Goal: Task Accomplishment & Management: Use online tool/utility

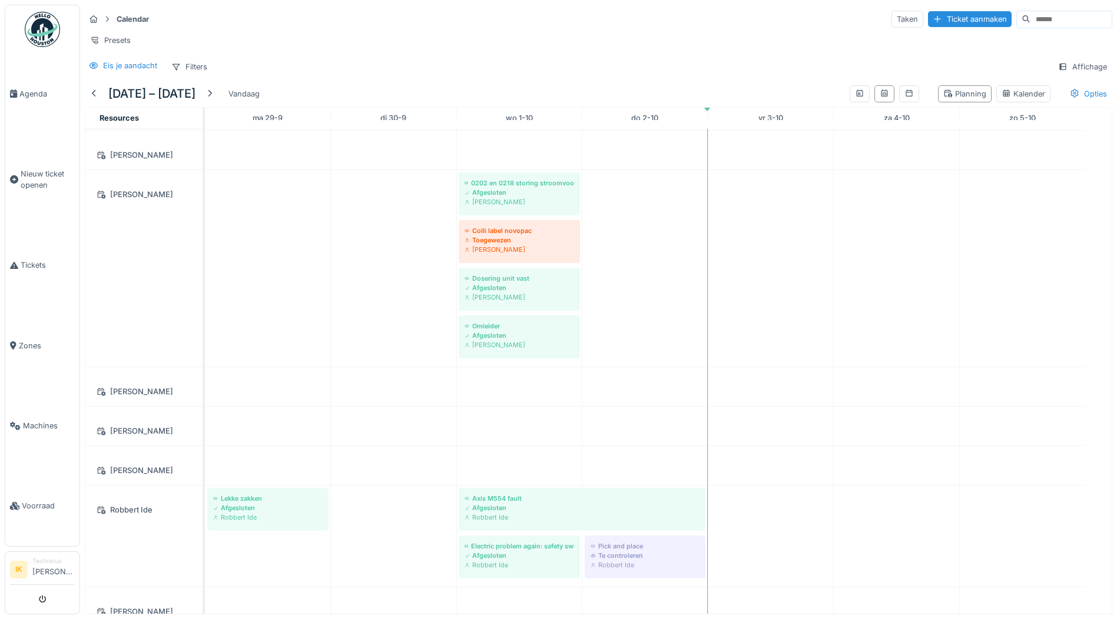
scroll to position [3591, 0]
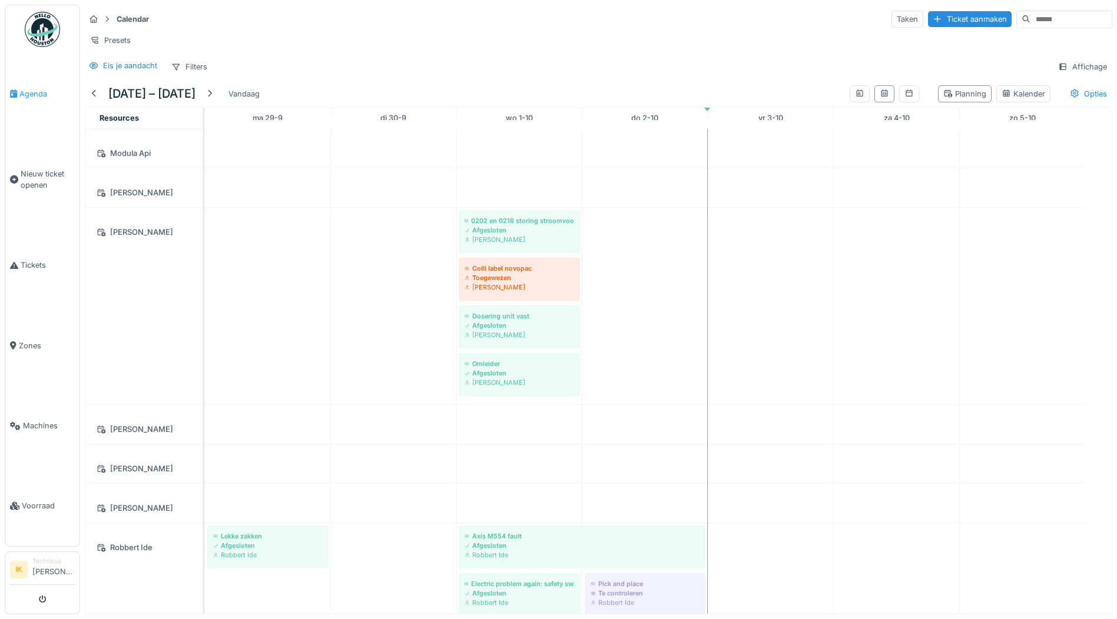
click at [29, 92] on span "Agenda" at bounding box center [46, 93] width 55 height 11
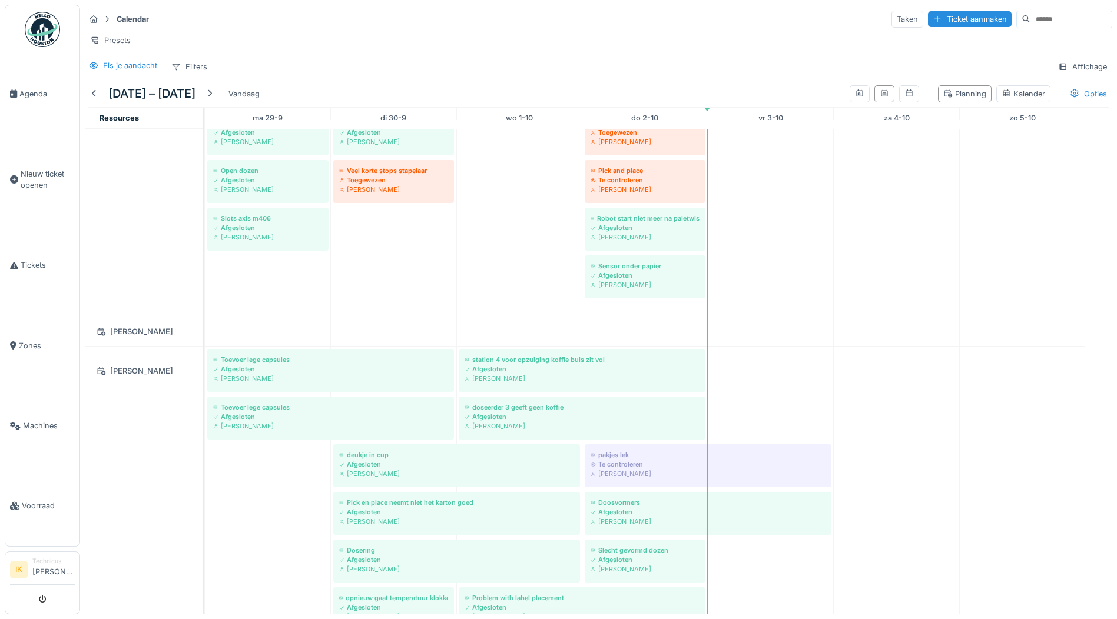
scroll to position [925, 0]
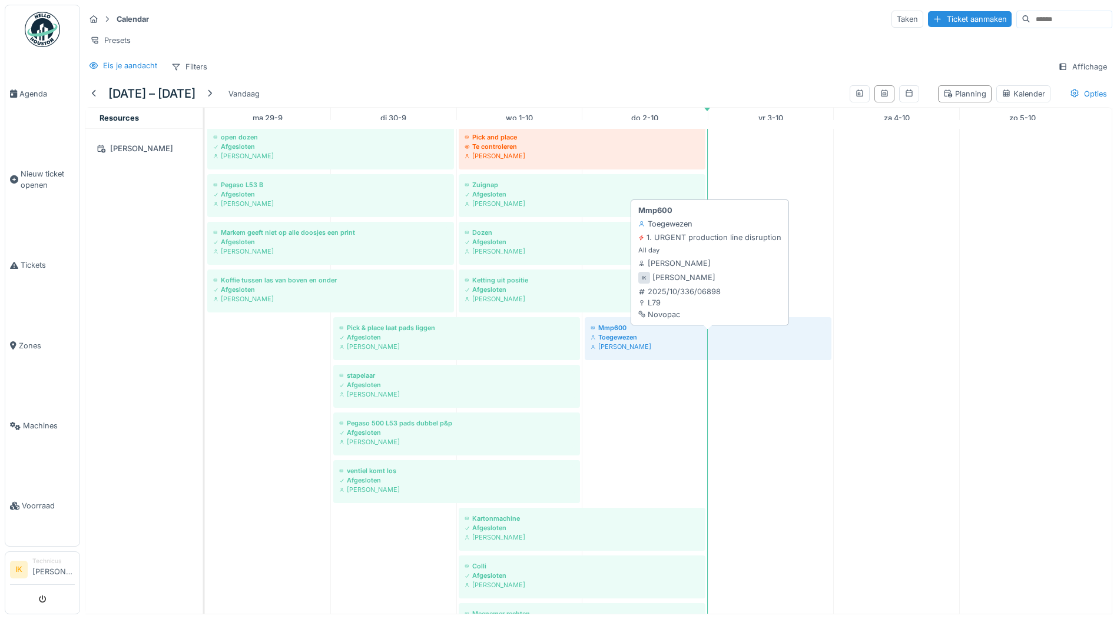
click at [728, 342] on div "Toegewezen" at bounding box center [707, 337] width 235 height 9
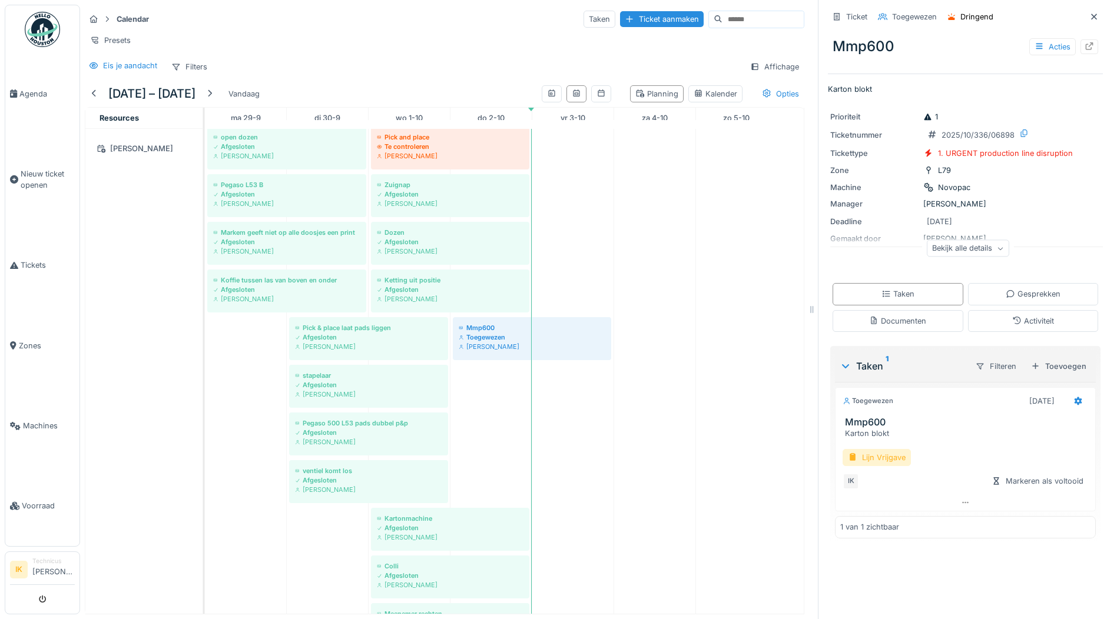
click at [871, 457] on div "Lijn Vrijgave" at bounding box center [876, 457] width 68 height 17
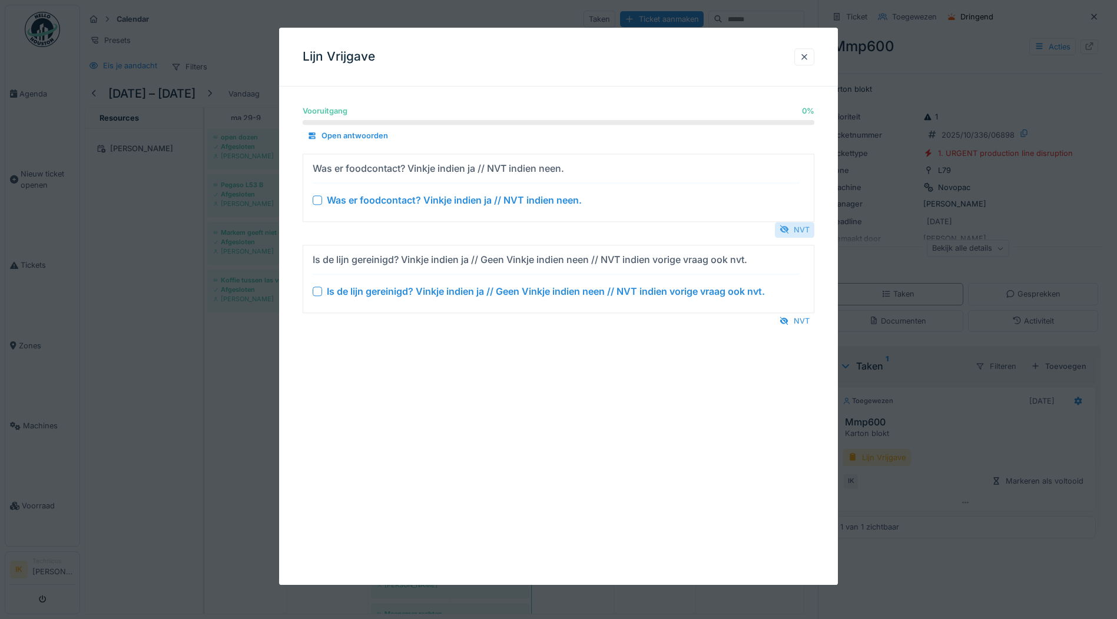
click at [801, 226] on div "NVT" at bounding box center [794, 230] width 39 height 16
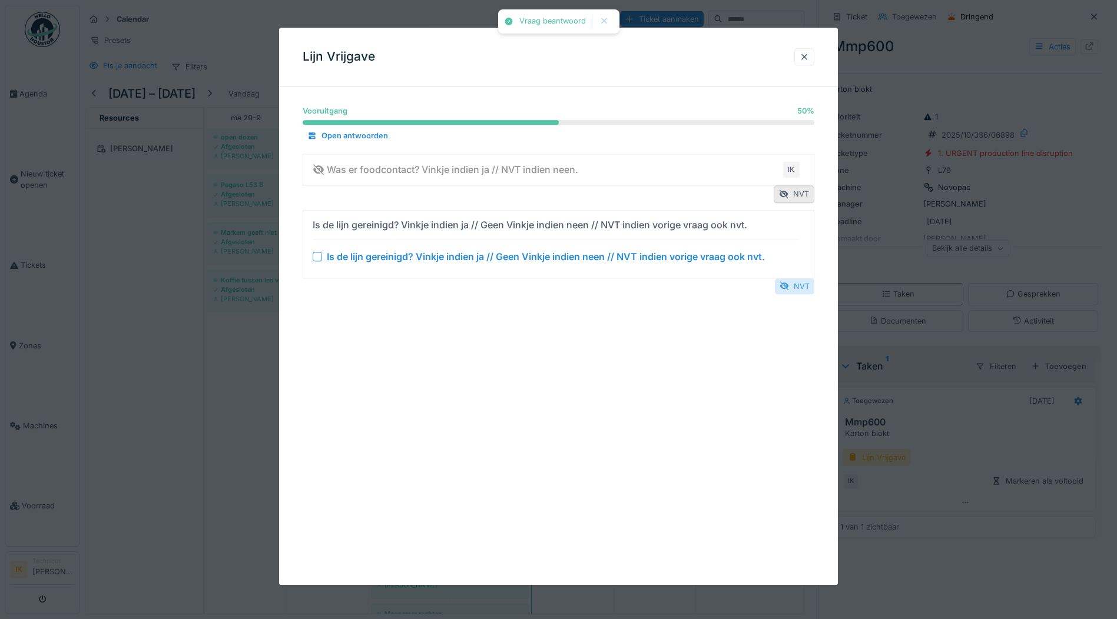
click at [800, 285] on div "NVT" at bounding box center [794, 286] width 39 height 16
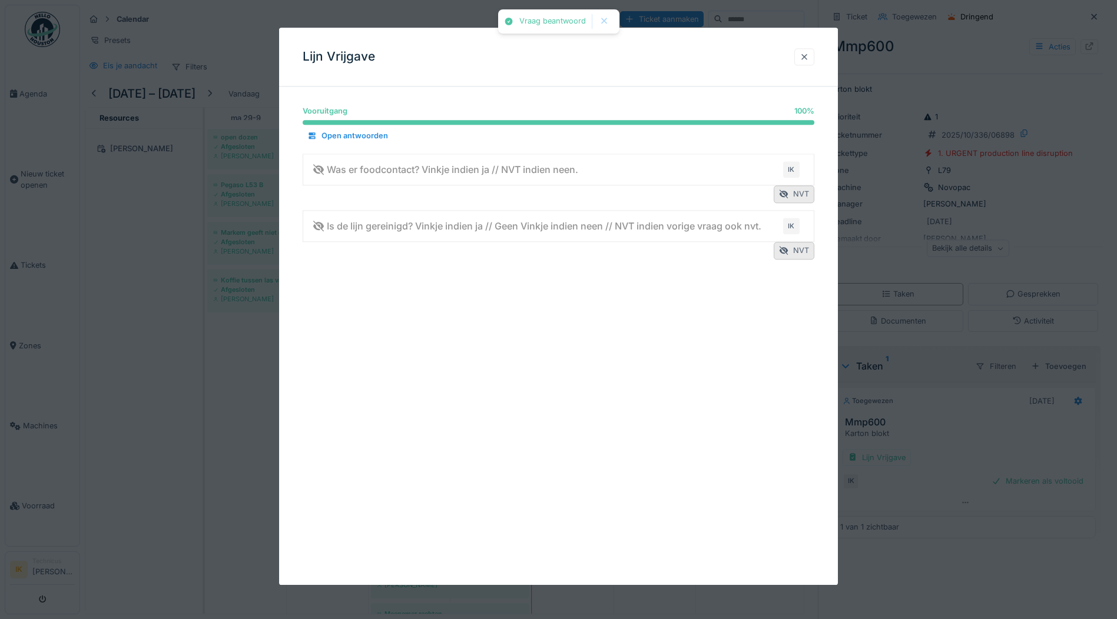
click at [805, 55] on div at bounding box center [803, 56] width 9 height 11
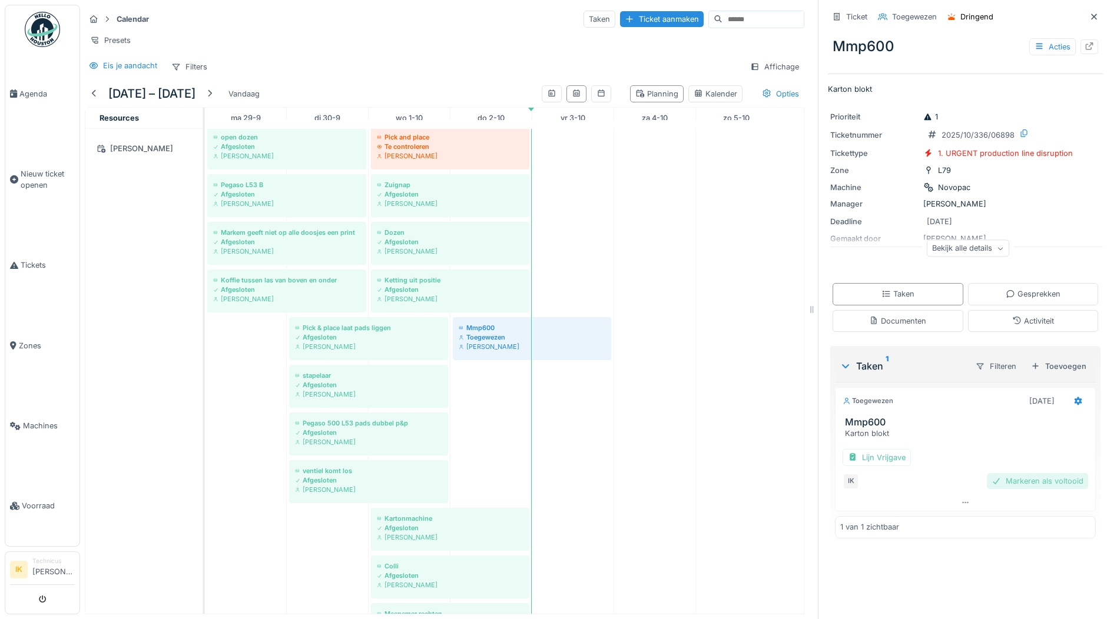
click at [1027, 481] on div "Markeren als voltooid" at bounding box center [1037, 481] width 101 height 16
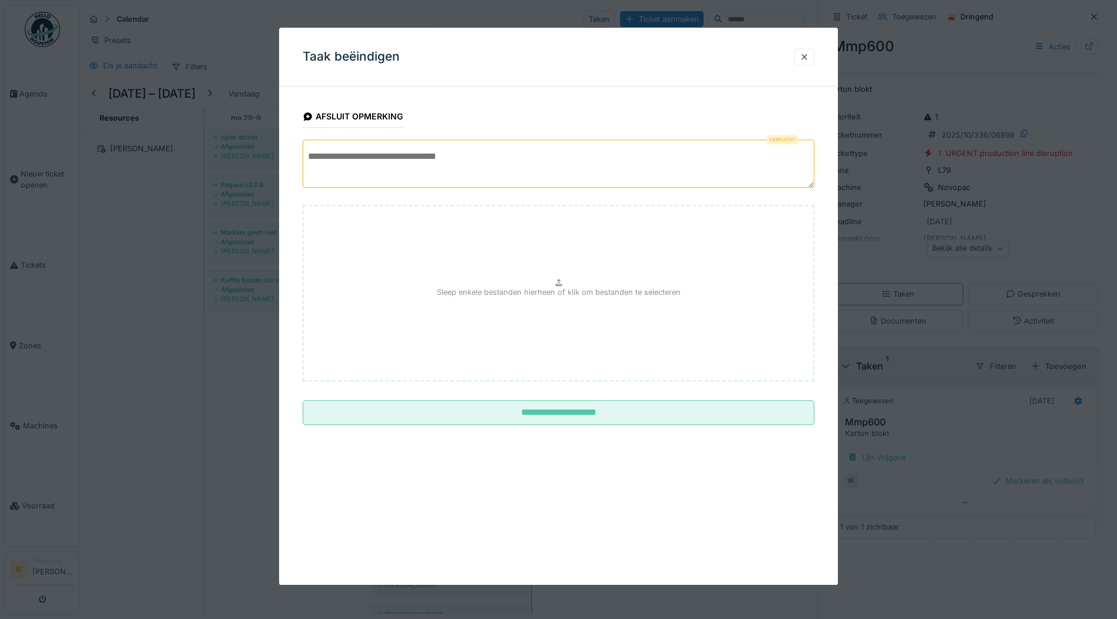
click at [360, 156] on textarea at bounding box center [559, 164] width 512 height 48
click at [519, 154] on textarea "**********" at bounding box center [559, 164] width 512 height 48
click at [764, 156] on textarea "**********" at bounding box center [559, 164] width 512 height 48
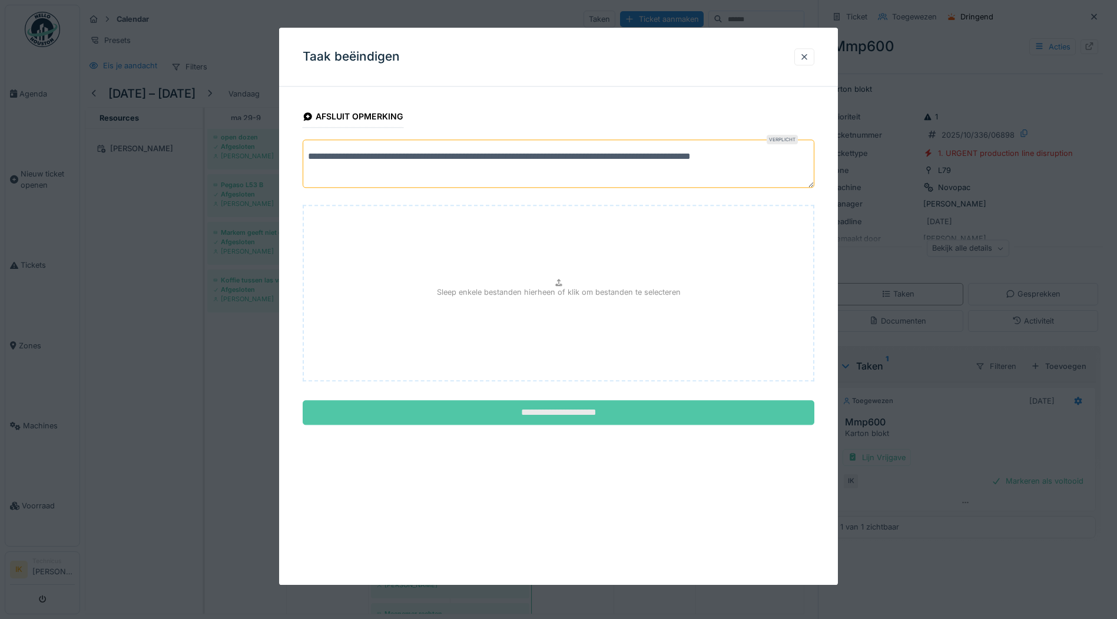
type textarea "**********"
click at [564, 413] on input "**********" at bounding box center [559, 413] width 512 height 25
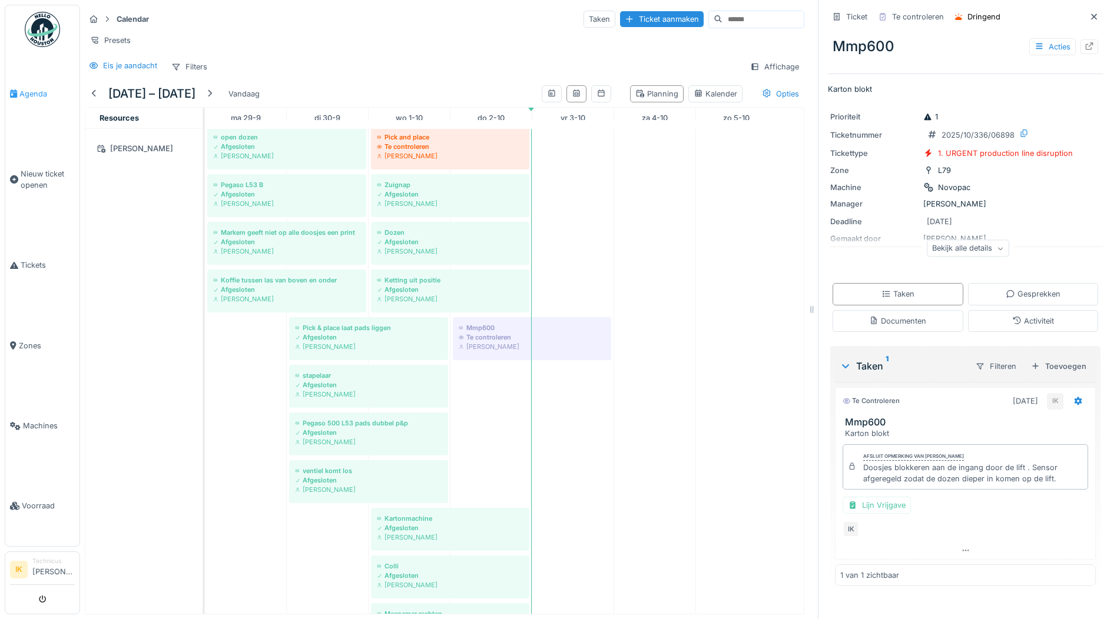
click at [29, 94] on span "Agenda" at bounding box center [46, 93] width 55 height 11
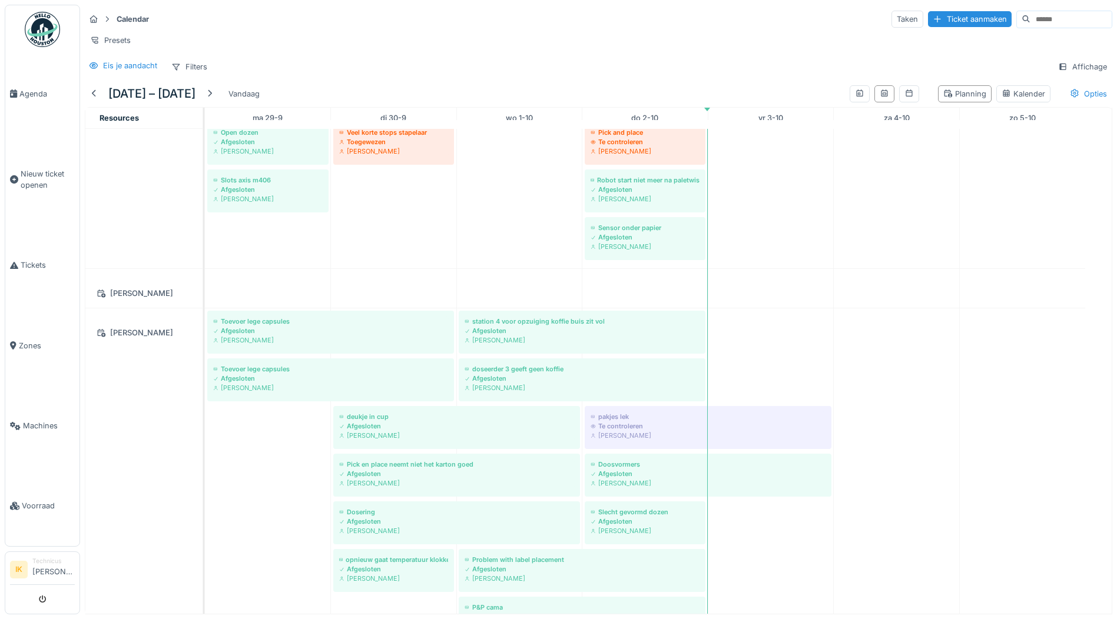
scroll to position [942, 0]
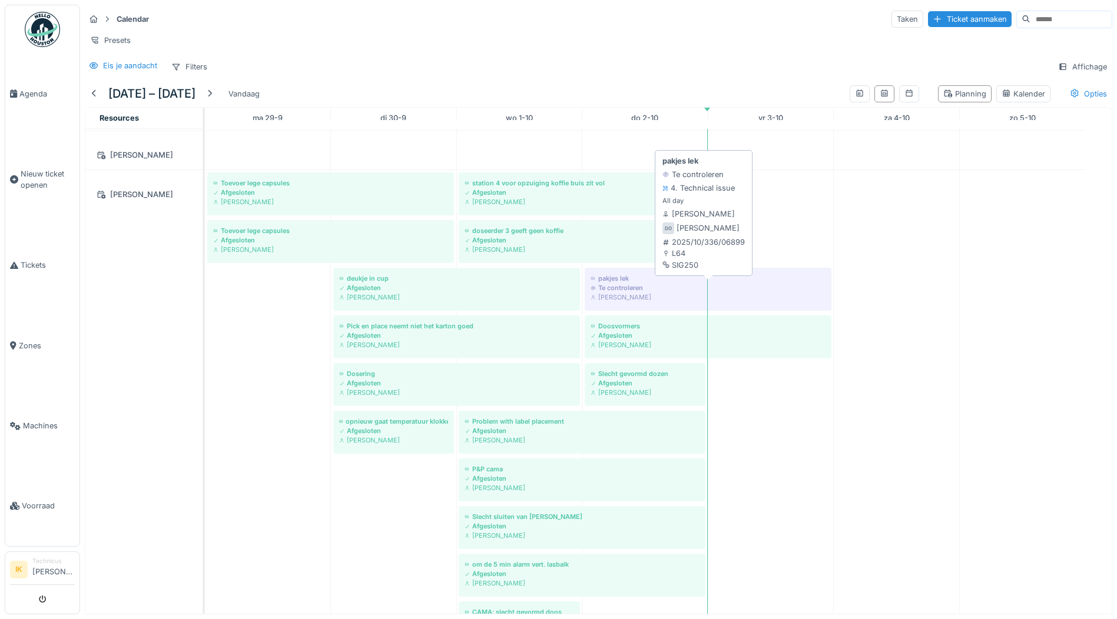
click at [655, 301] on div "[PERSON_NAME]" at bounding box center [707, 297] width 235 height 9
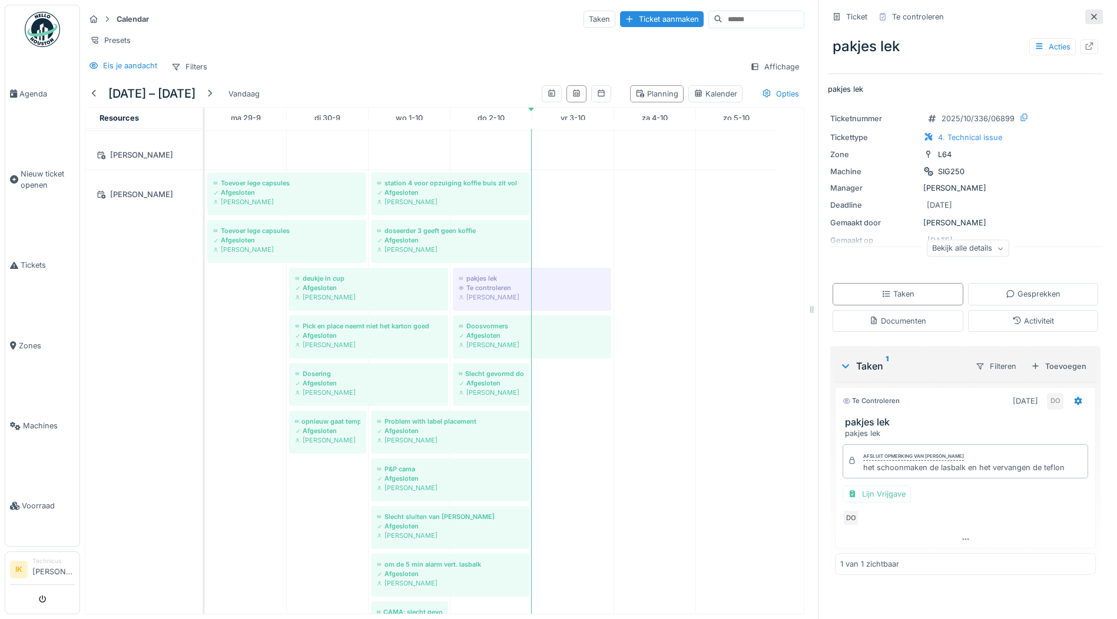
click at [1091, 16] on icon at bounding box center [1094, 17] width 6 height 6
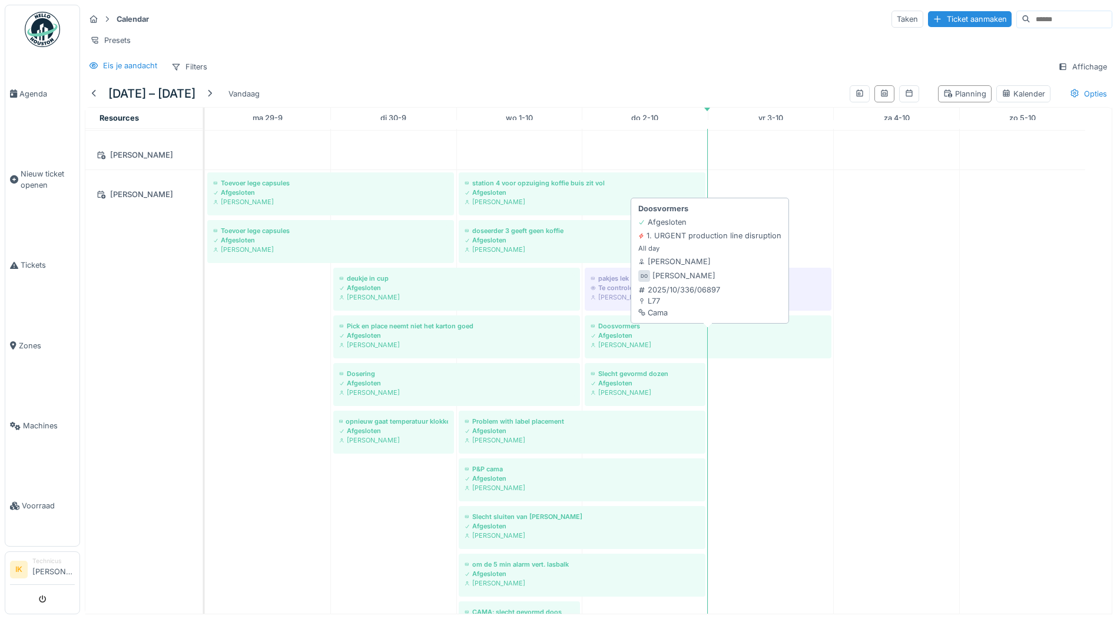
click at [638, 340] on div "Afgesloten" at bounding box center [707, 335] width 235 height 9
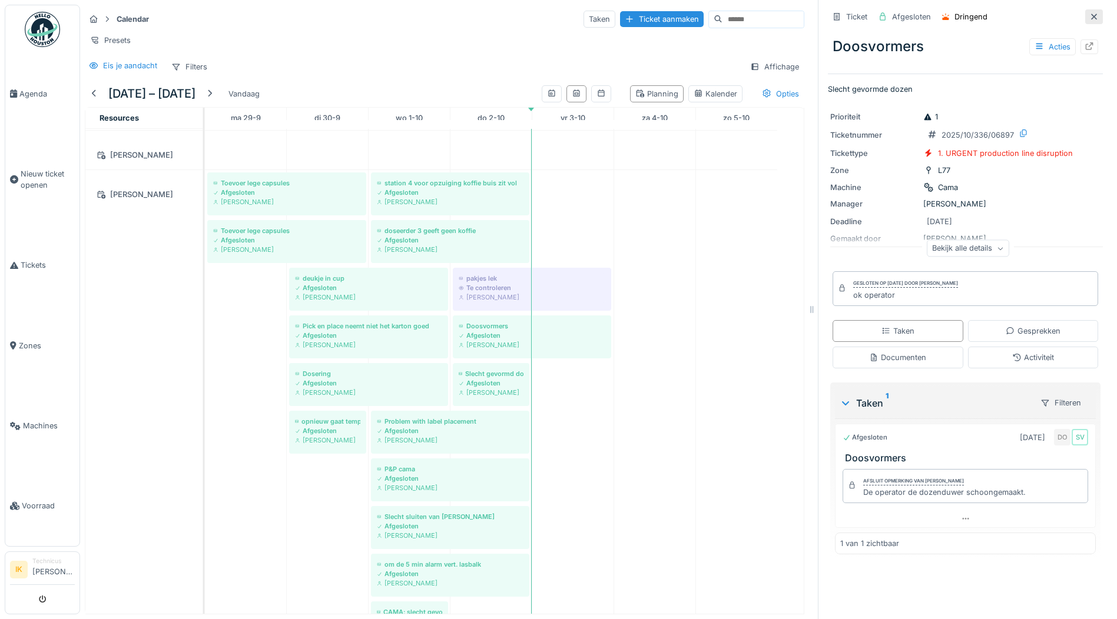
click at [1089, 16] on icon at bounding box center [1093, 17] width 9 height 8
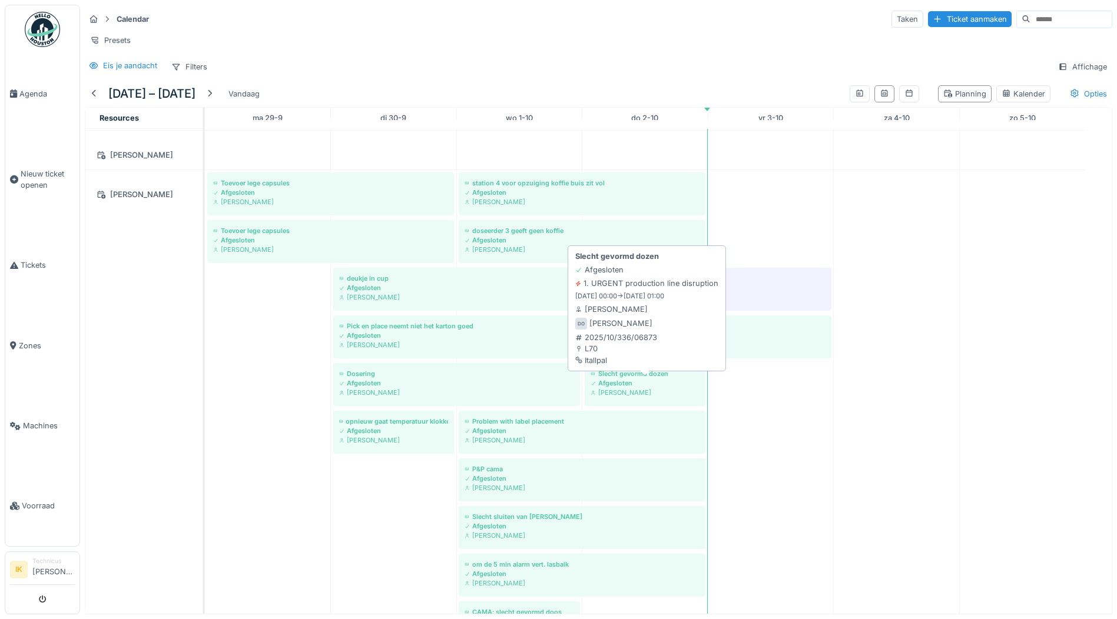
click at [634, 388] on div "Afgesloten" at bounding box center [644, 383] width 109 height 9
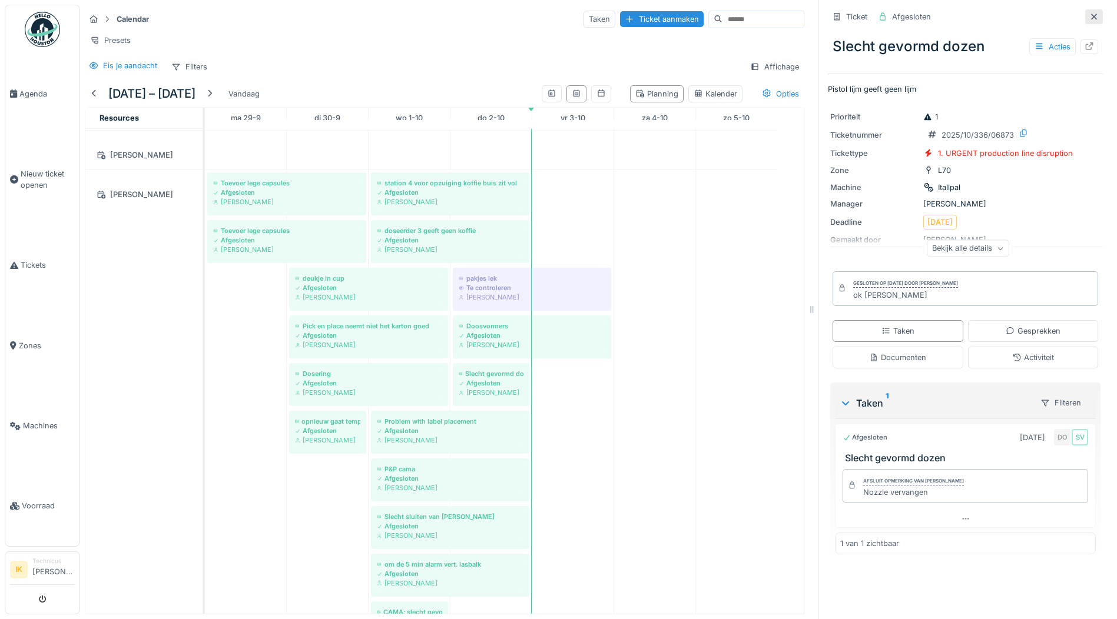
click at [1089, 15] on icon at bounding box center [1093, 17] width 9 height 8
